Goal: Task Accomplishment & Management: Manage account settings

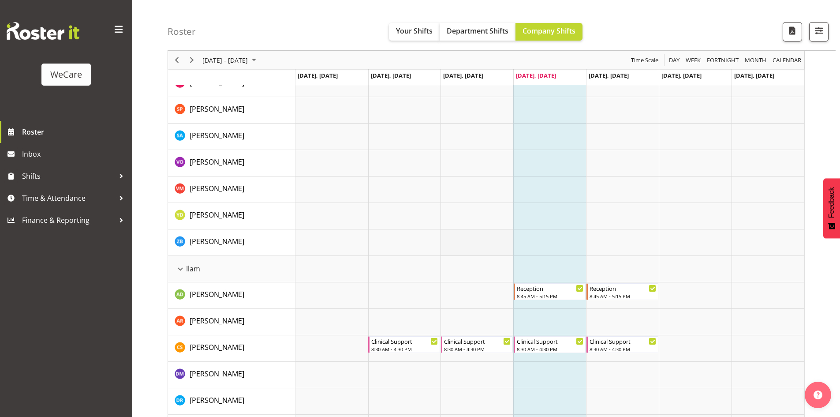
scroll to position [882, 0]
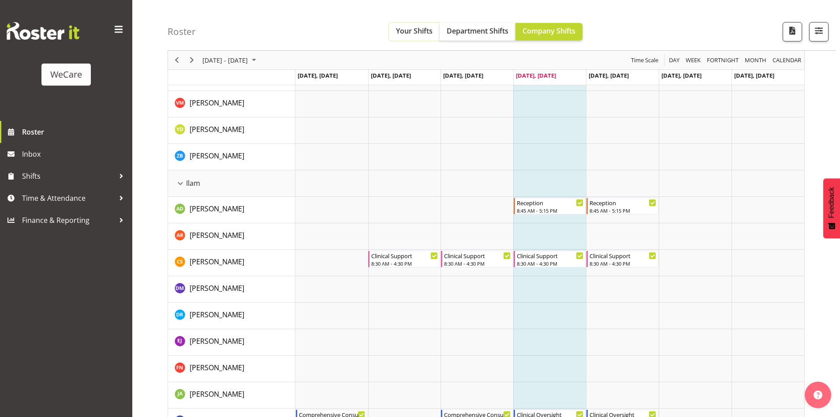
click at [424, 34] on span "Your Shifts" at bounding box center [414, 31] width 37 height 10
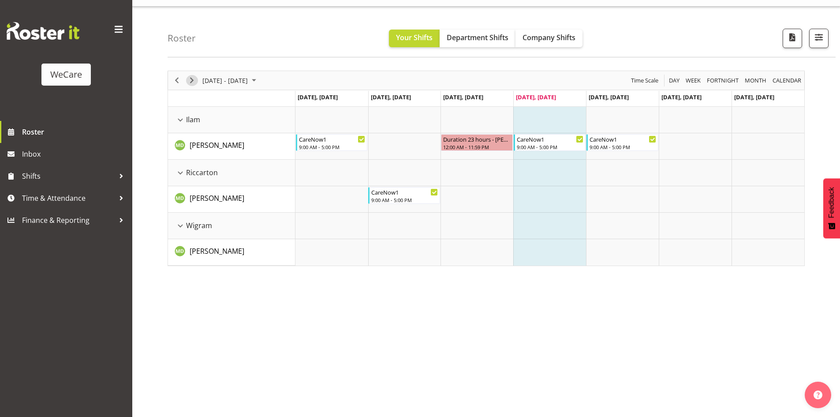
click at [192, 82] on span "Next" at bounding box center [191, 80] width 11 height 11
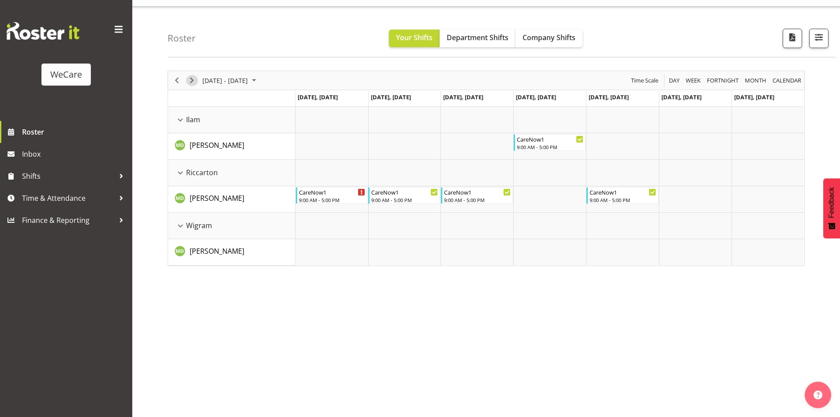
click at [193, 82] on span "Next" at bounding box center [191, 80] width 11 height 11
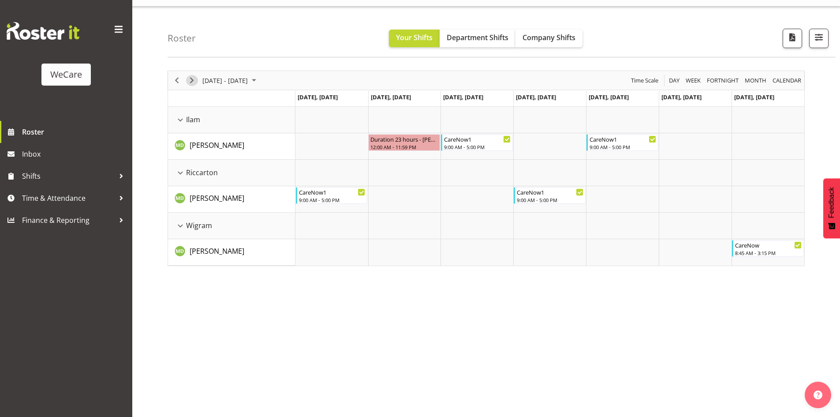
click at [193, 82] on span "Next" at bounding box center [191, 80] width 11 height 11
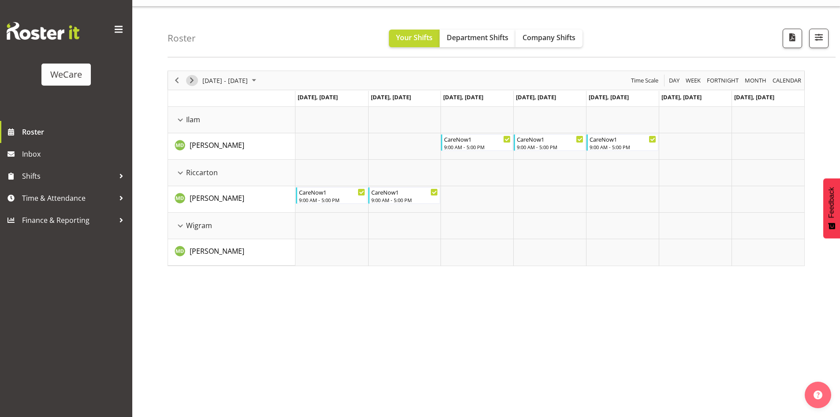
click at [193, 82] on span "Next" at bounding box center [191, 80] width 11 height 11
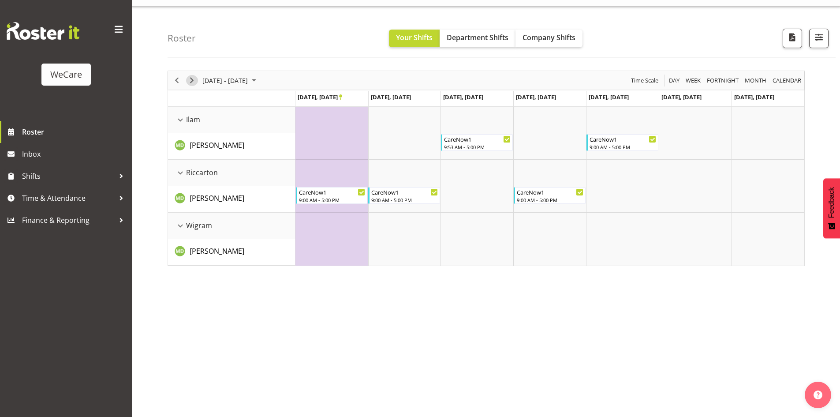
click at [193, 82] on span "Next" at bounding box center [191, 80] width 11 height 11
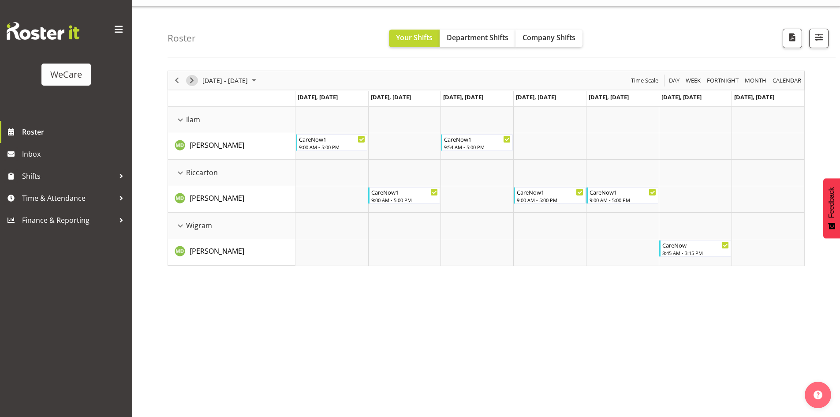
click at [193, 82] on span "Next" at bounding box center [191, 80] width 11 height 11
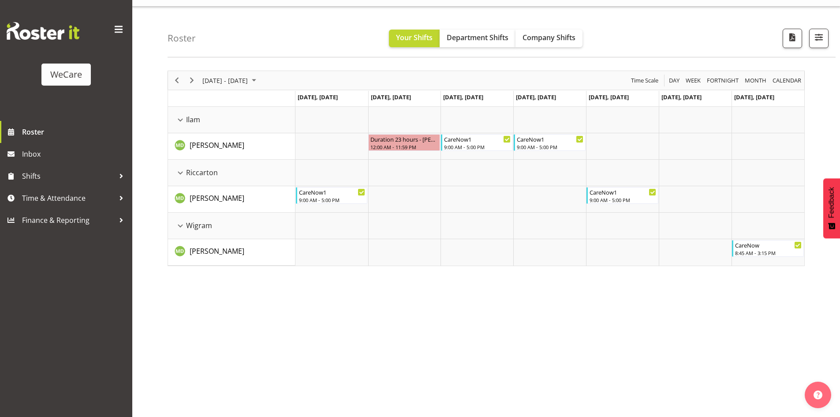
drag, startPoint x: 197, startPoint y: 84, endPoint x: 198, endPoint y: 106, distance: 22.1
click at [197, 83] on div "Timeline Week of October 9, 2025" at bounding box center [191, 80] width 15 height 19
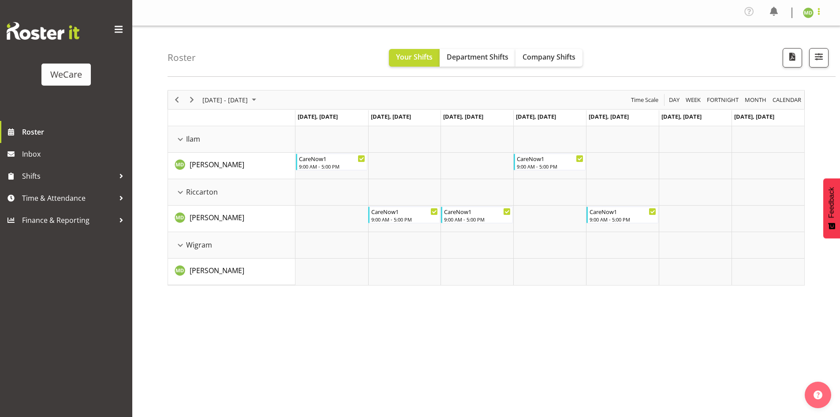
click at [815, 15] on span at bounding box center [818, 11] width 11 height 11
click at [814, 37] on link "Profile" at bounding box center [781, 33] width 85 height 16
click at [813, 17] on figure at bounding box center [808, 12] width 11 height 11
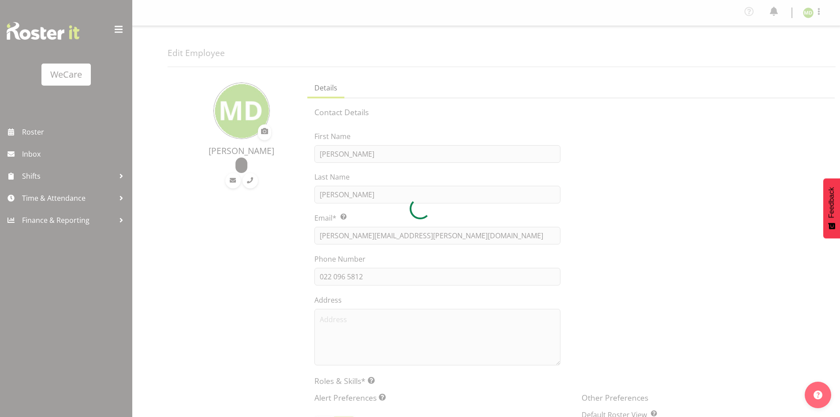
select select "location"
select select "TimelineWeek"
click at [824, 12] on div at bounding box center [420, 208] width 840 height 417
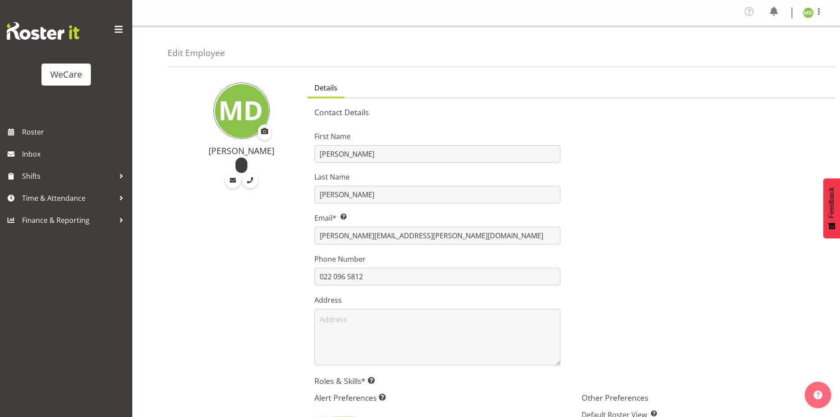
click at [796, 8] on div at bounding box center [791, 12] width 11 height 11
click at [818, 12] on span at bounding box center [818, 11] width 11 height 11
click at [781, 53] on link "Log Out" at bounding box center [781, 49] width 85 height 16
